Goal: Navigation & Orientation: Go to known website

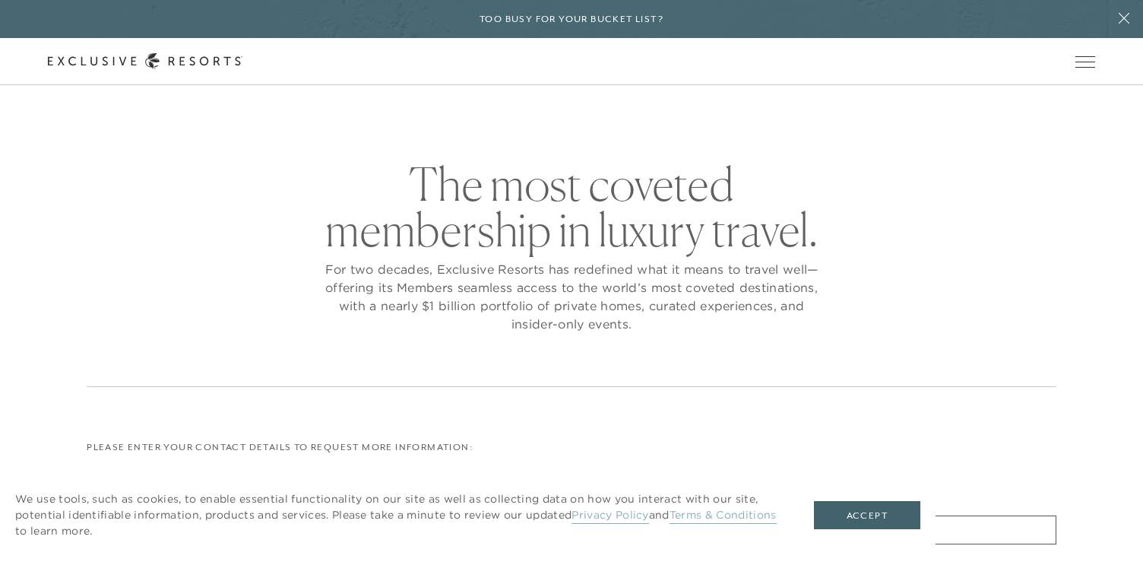
checkbox input "false"
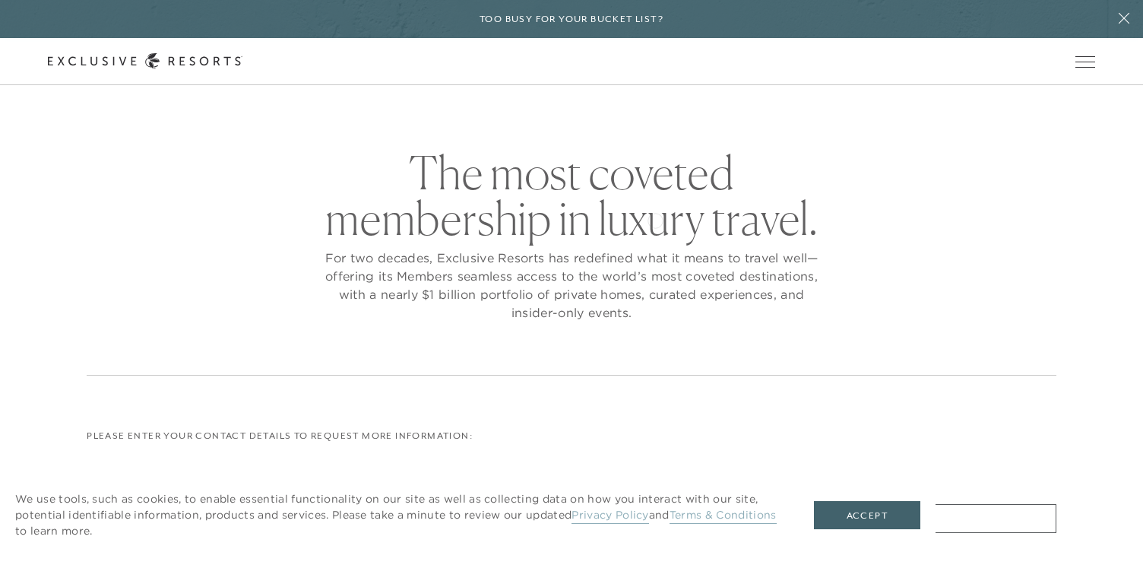
scroll to position [13, 0]
click at [0, 0] on link "Member Login" at bounding box center [0, 0] width 0 height 0
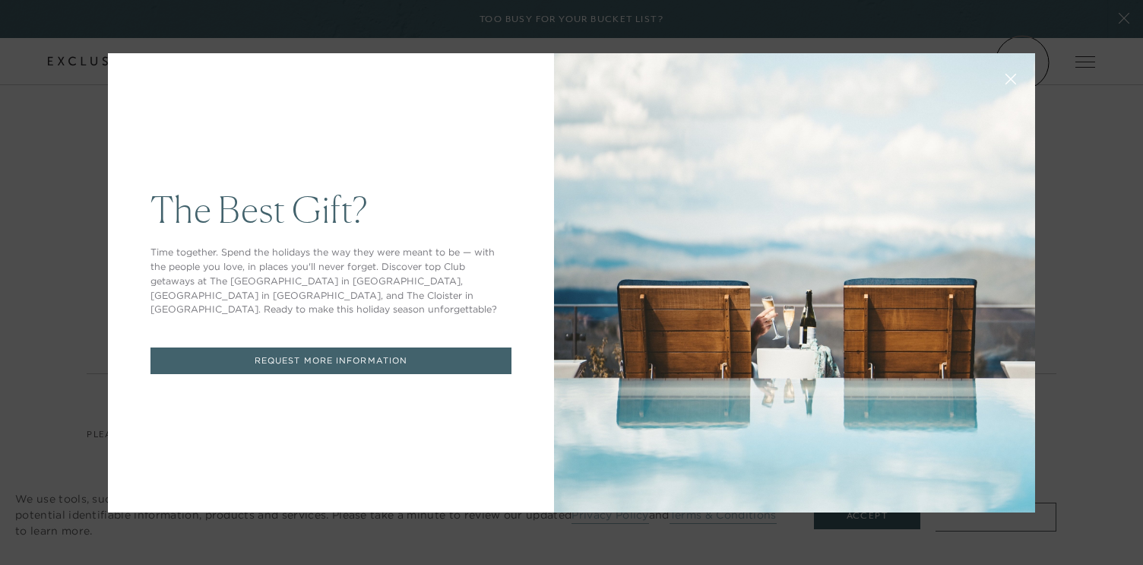
scroll to position [0, 0]
click at [1012, 74] on icon at bounding box center [1011, 78] width 11 height 11
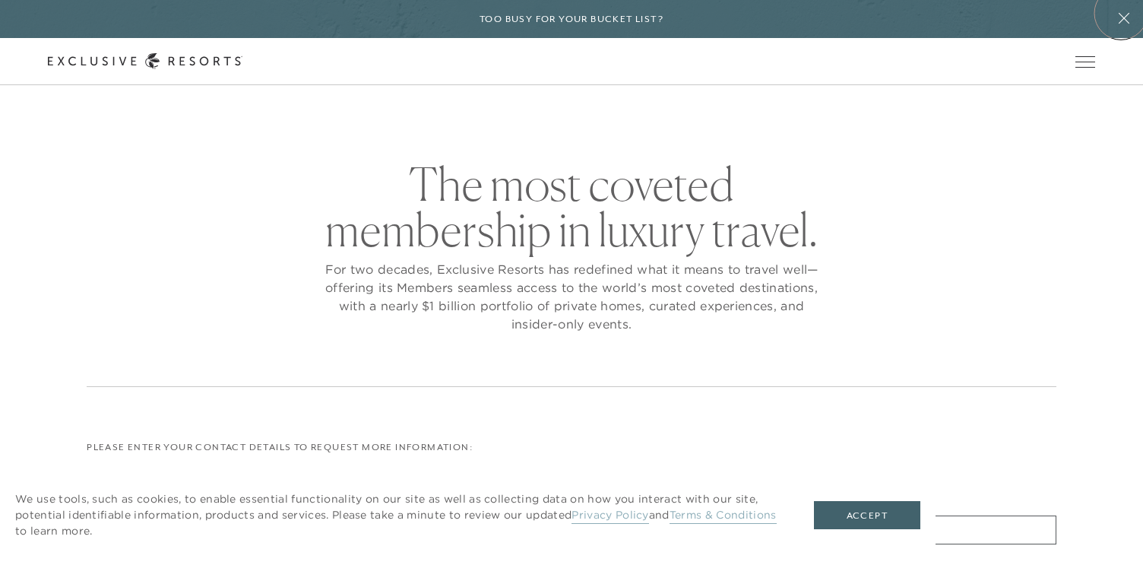
click at [1121, 13] on icon at bounding box center [1124, 18] width 29 height 12
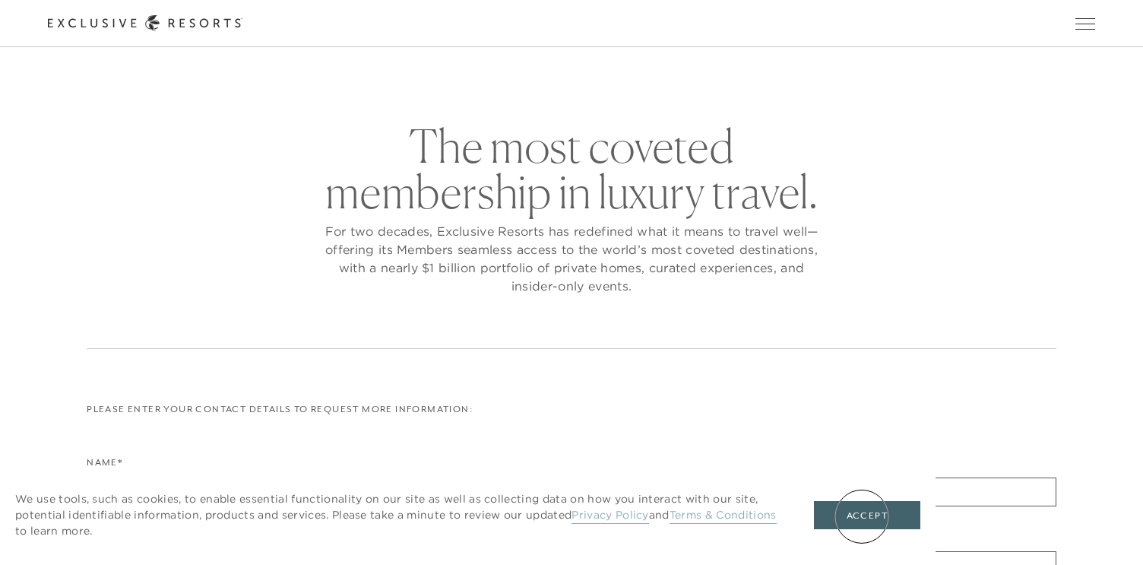
click at [862, 516] on button "Accept" at bounding box center [867, 515] width 106 height 29
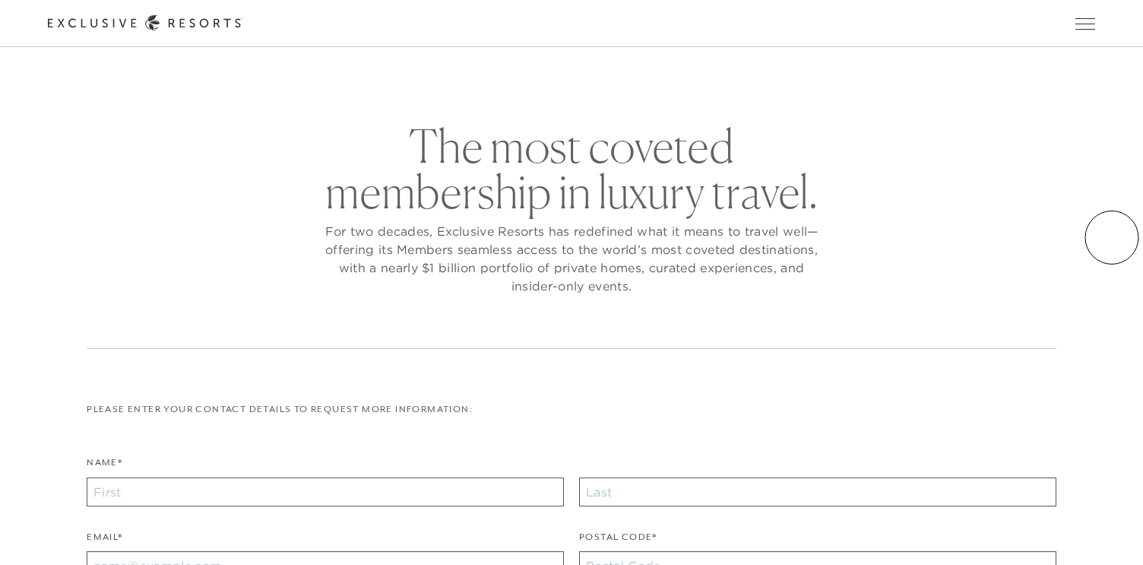
click at [1112, 237] on main "The most coveted membership in luxury travel. For two decades, Exclusive Resort…" at bounding box center [571, 450] width 1143 height 901
click at [1113, 238] on main "The most coveted membership in luxury travel. For two decades, Exclusive Resort…" at bounding box center [571, 450] width 1143 height 901
click at [1068, 238] on div "The most coveted membership in luxury travel. For two decades, Exclusive Resort…" at bounding box center [572, 512] width 1066 height 778
click at [0, 0] on link "Member Login" at bounding box center [0, 0] width 0 height 0
